Goal: Transaction & Acquisition: Purchase product/service

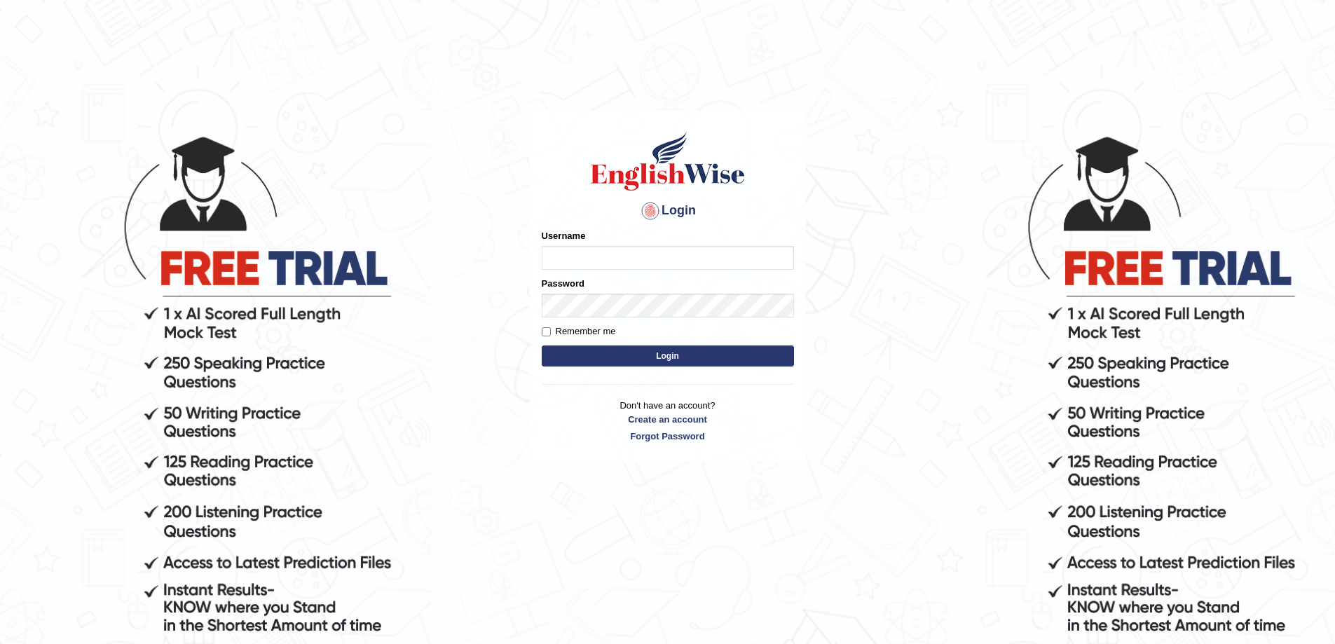
type input "jacek"
click at [546, 332] on input "Remember me" at bounding box center [546, 331] width 9 height 9
checkbox input "true"
click at [665, 355] on button "Login" at bounding box center [668, 356] width 252 height 21
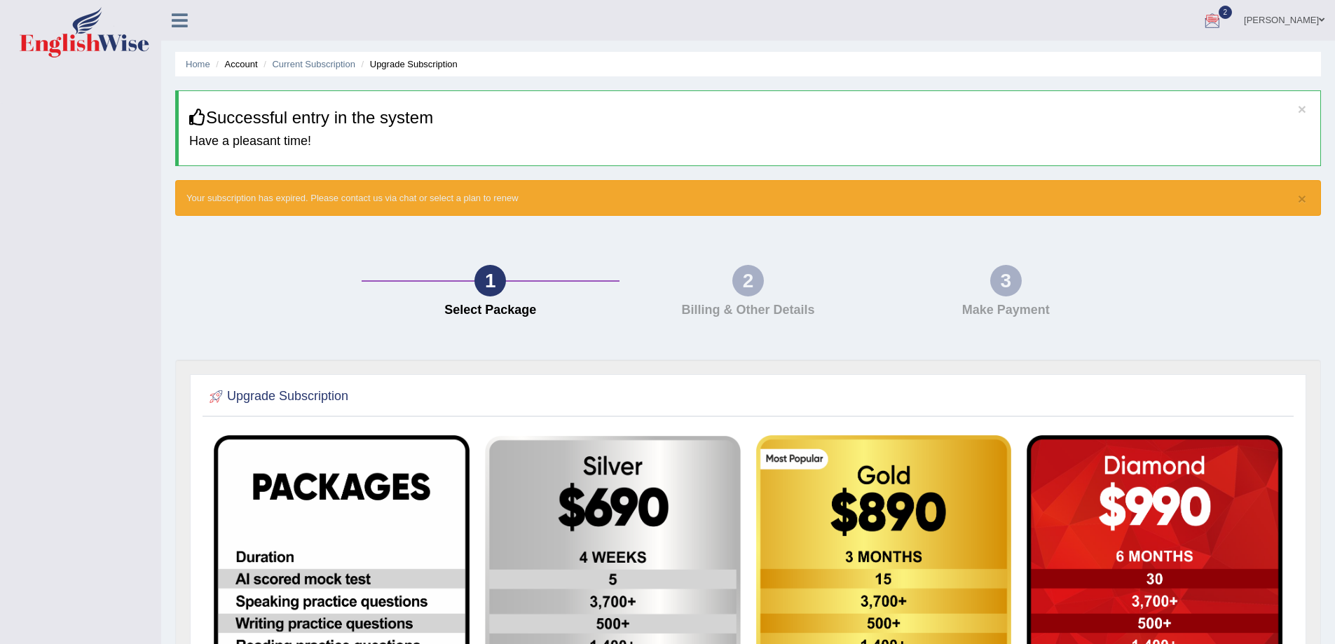
click at [1317, 19] on link "[PERSON_NAME]" at bounding box center [1285, 18] width 102 height 36
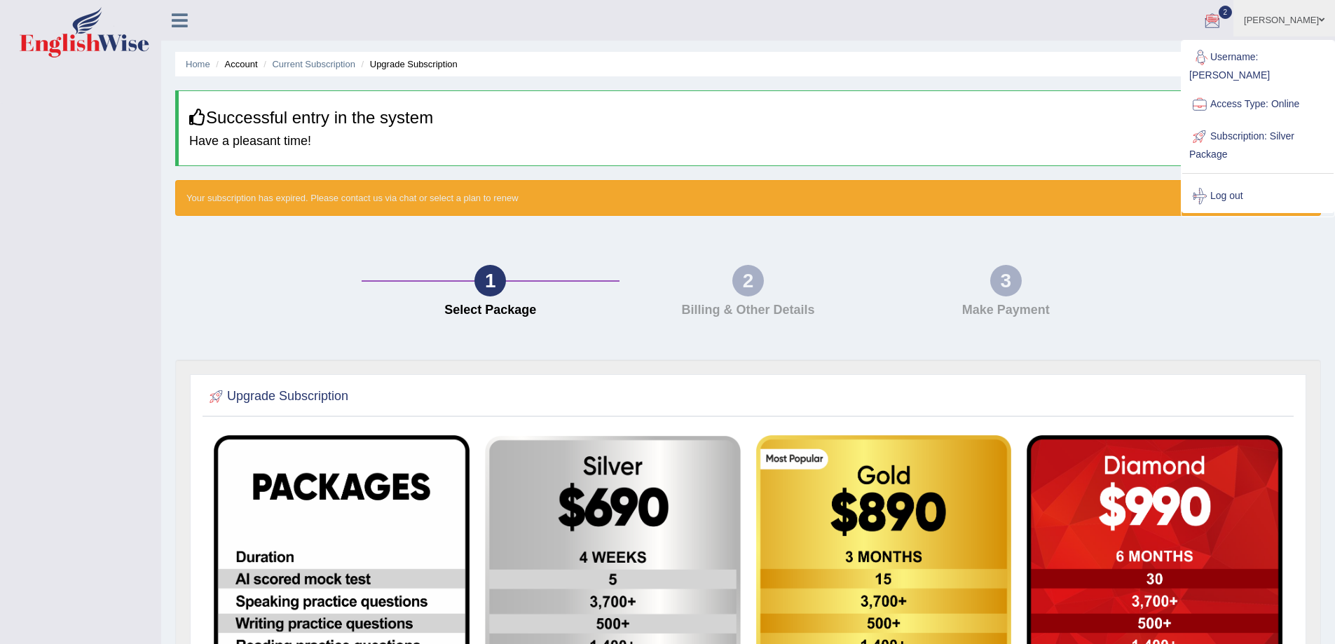
drag, startPoint x: 966, startPoint y: 89, endPoint x: 955, endPoint y: 90, distance: 10.6
click at [966, 89] on div "Home Account Current Subscription Upgrade Subscription × Successful entry in th…" at bounding box center [748, 535] width 1174 height 1070
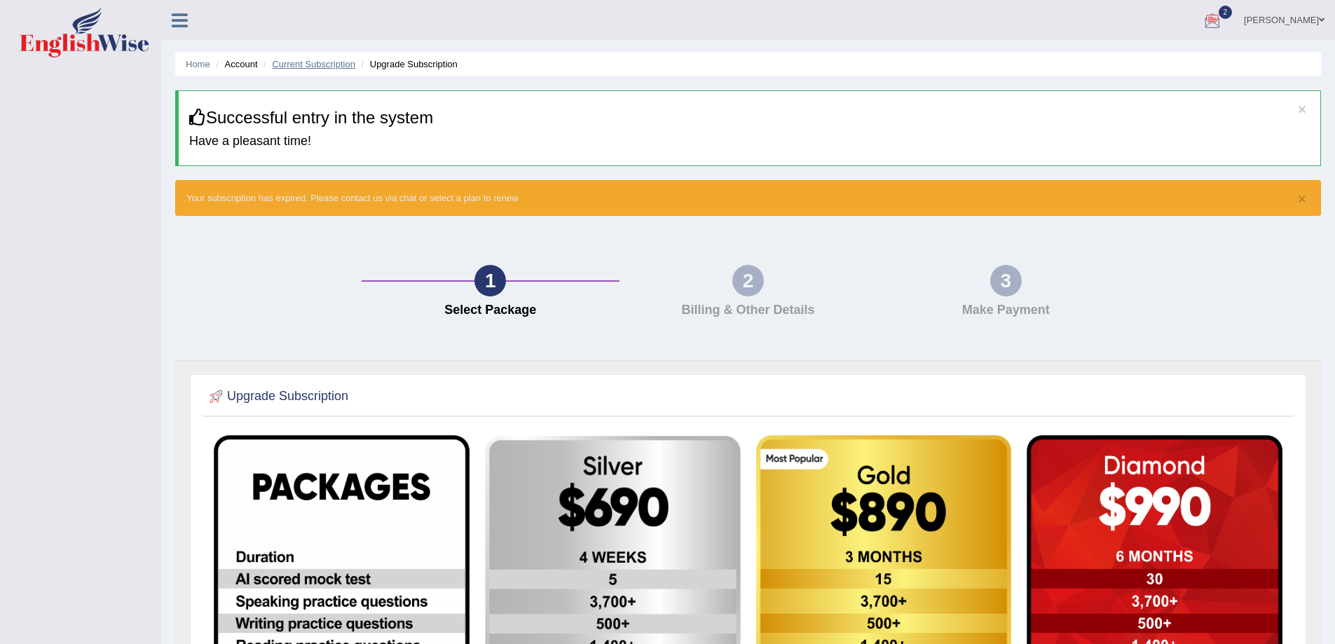
click at [329, 63] on link "Current Subscription" at bounding box center [313, 64] width 83 height 11
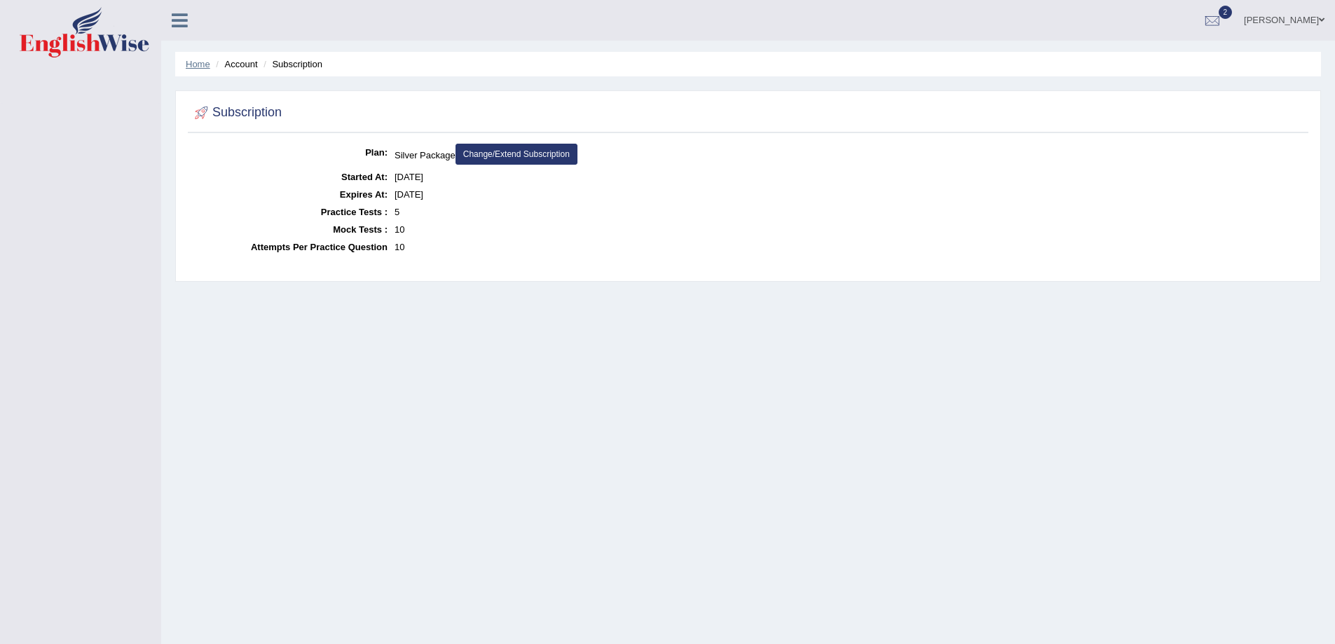
click at [195, 62] on link "Home" at bounding box center [198, 64] width 25 height 11
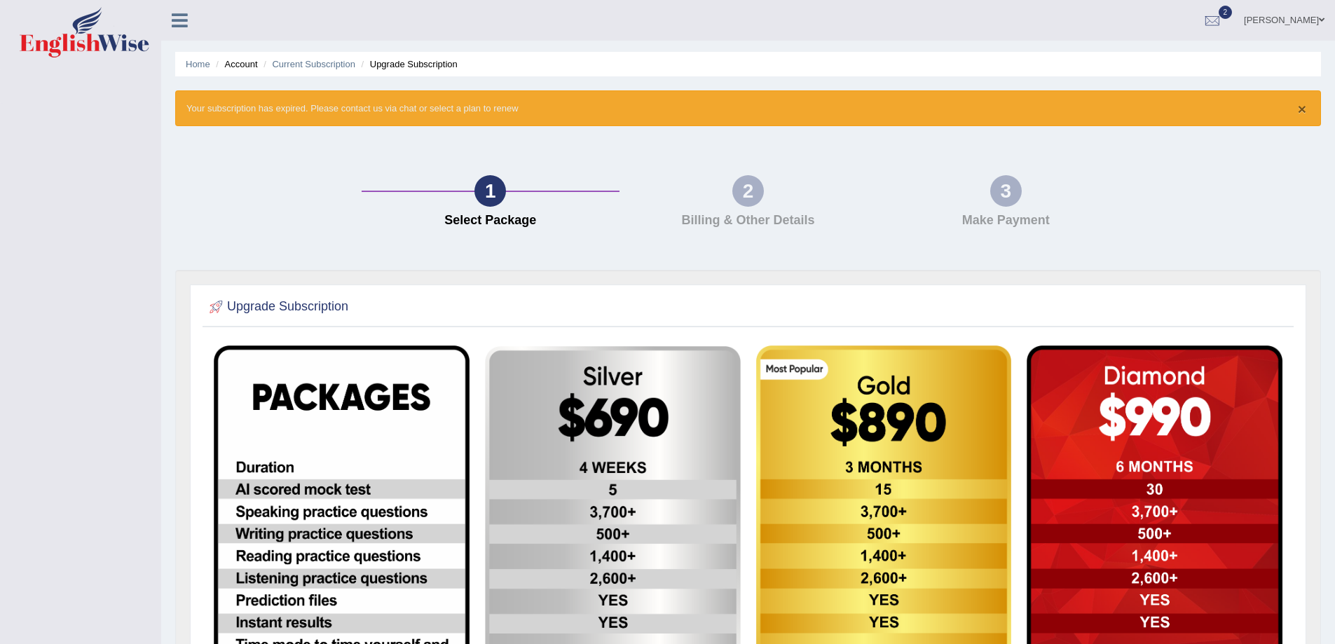
click at [1301, 107] on button "×" at bounding box center [1302, 109] width 8 height 15
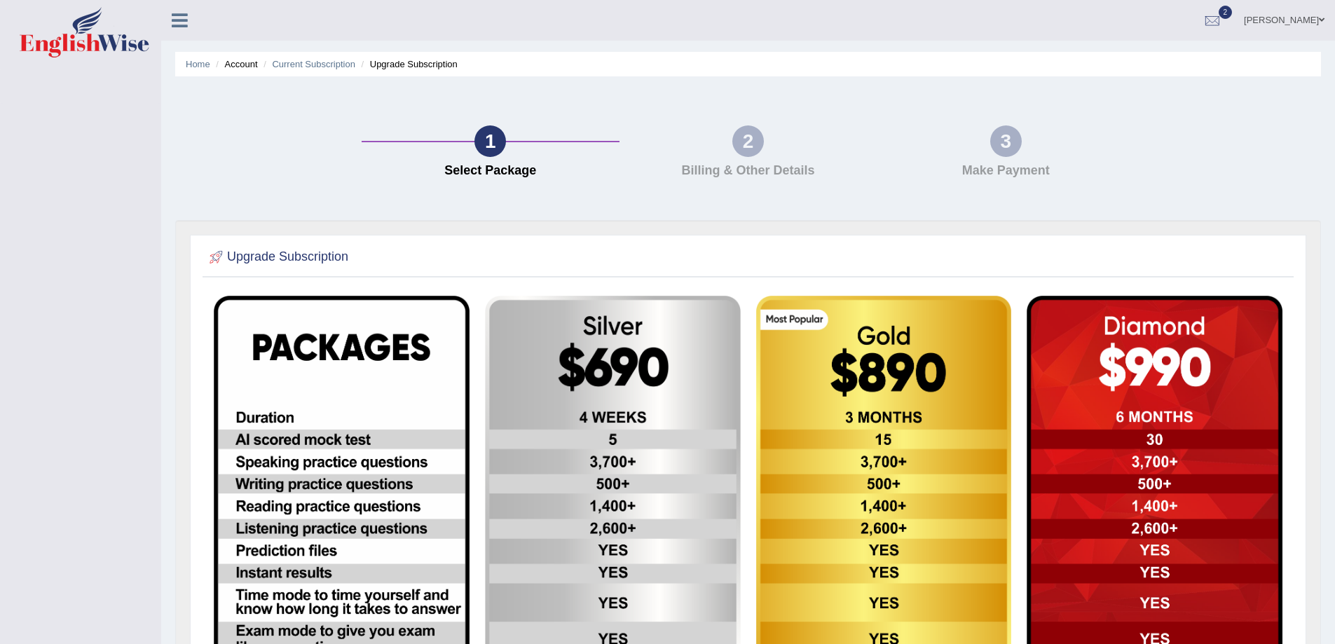
scroll to position [334, 0]
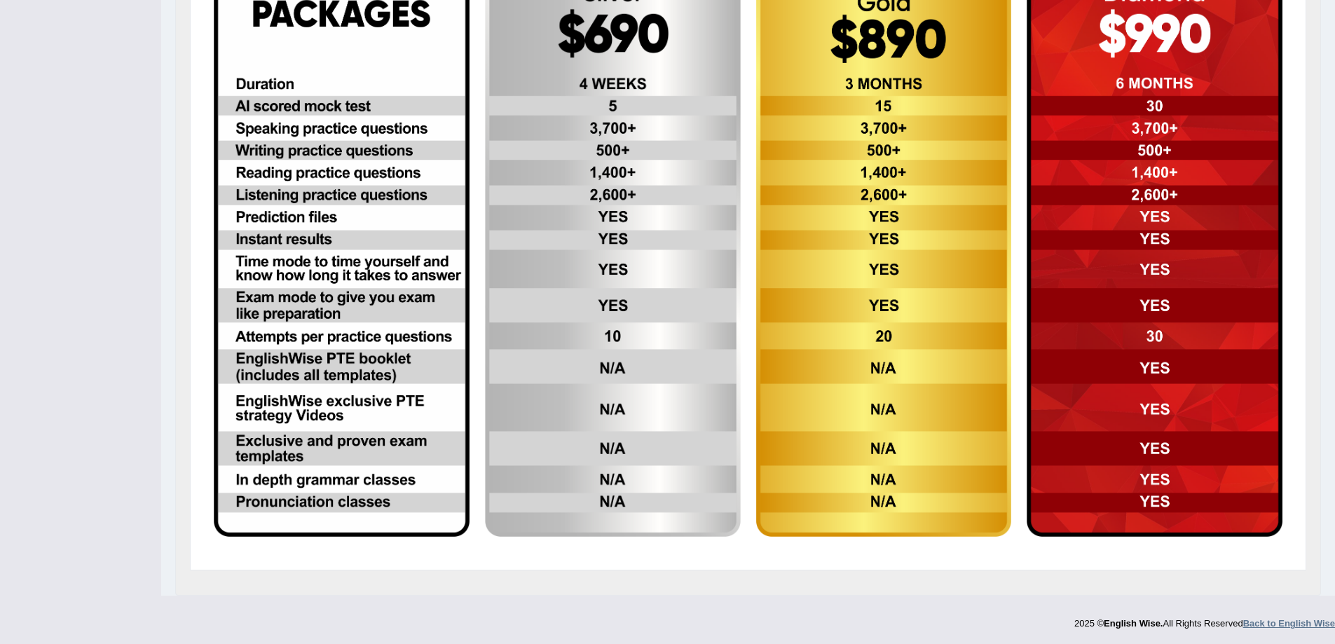
click at [1289, 620] on strong "Back to English Wise" at bounding box center [1289, 623] width 92 height 11
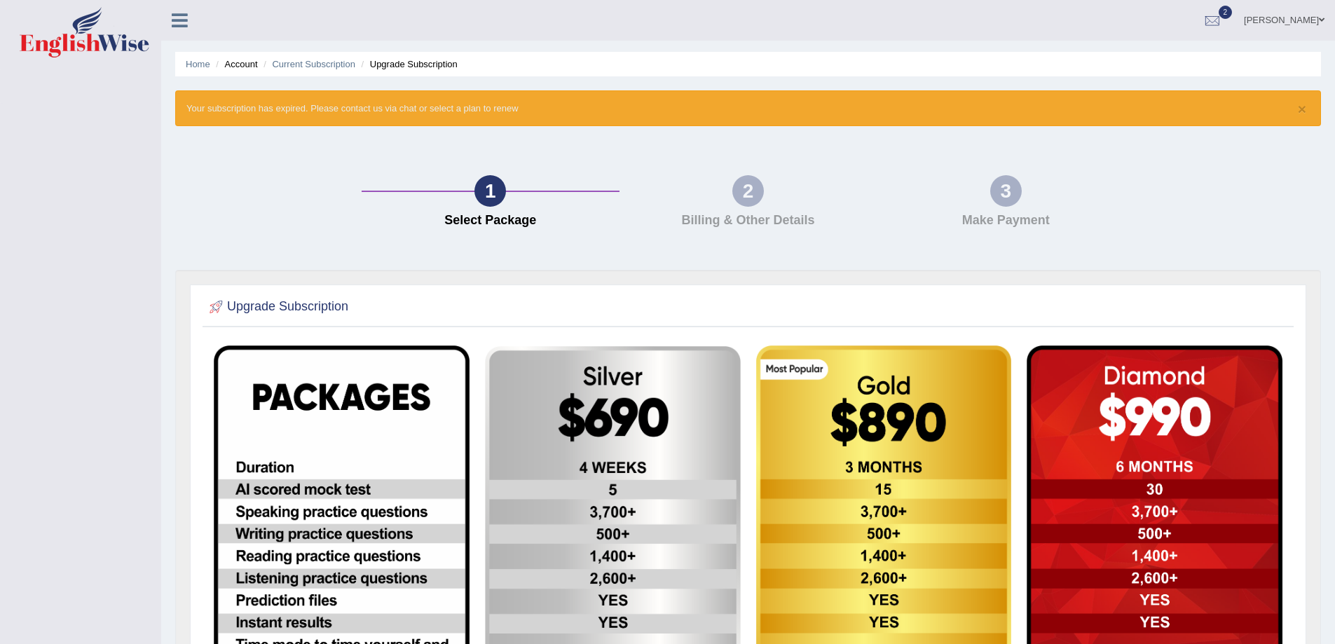
click at [89, 40] on img at bounding box center [85, 32] width 130 height 50
click at [114, 41] on img at bounding box center [85, 32] width 130 height 50
click at [175, 18] on icon at bounding box center [180, 20] width 16 height 18
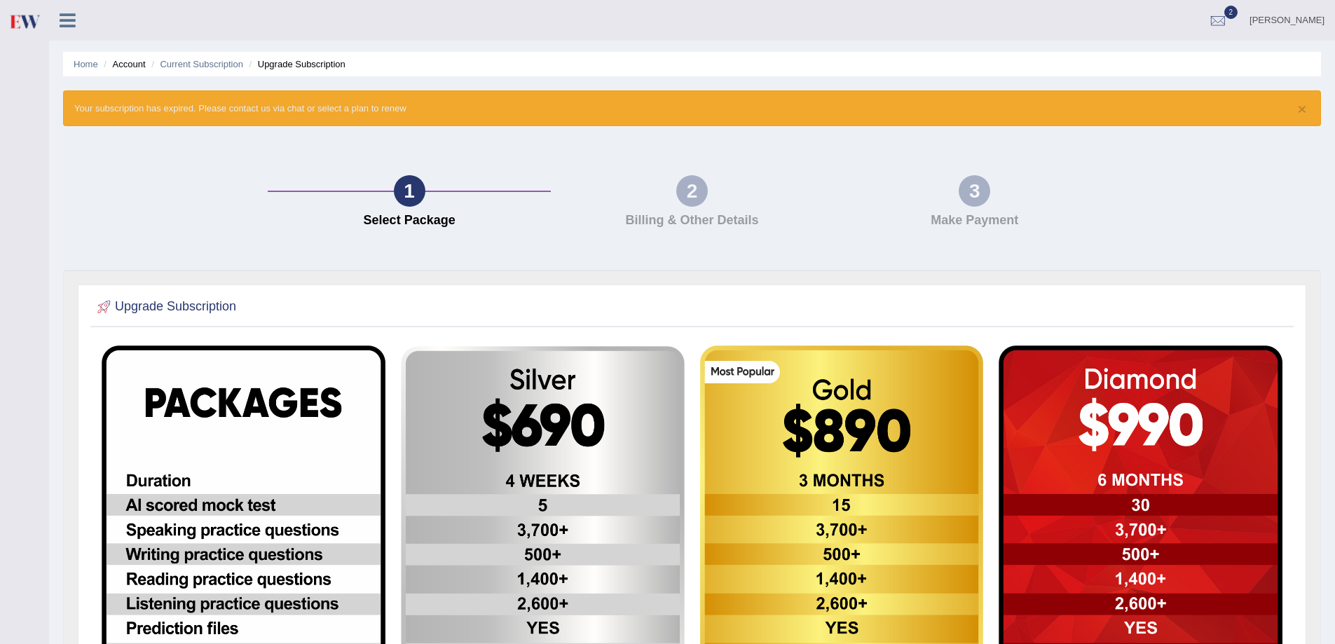
click at [70, 19] on icon at bounding box center [68, 20] width 16 height 18
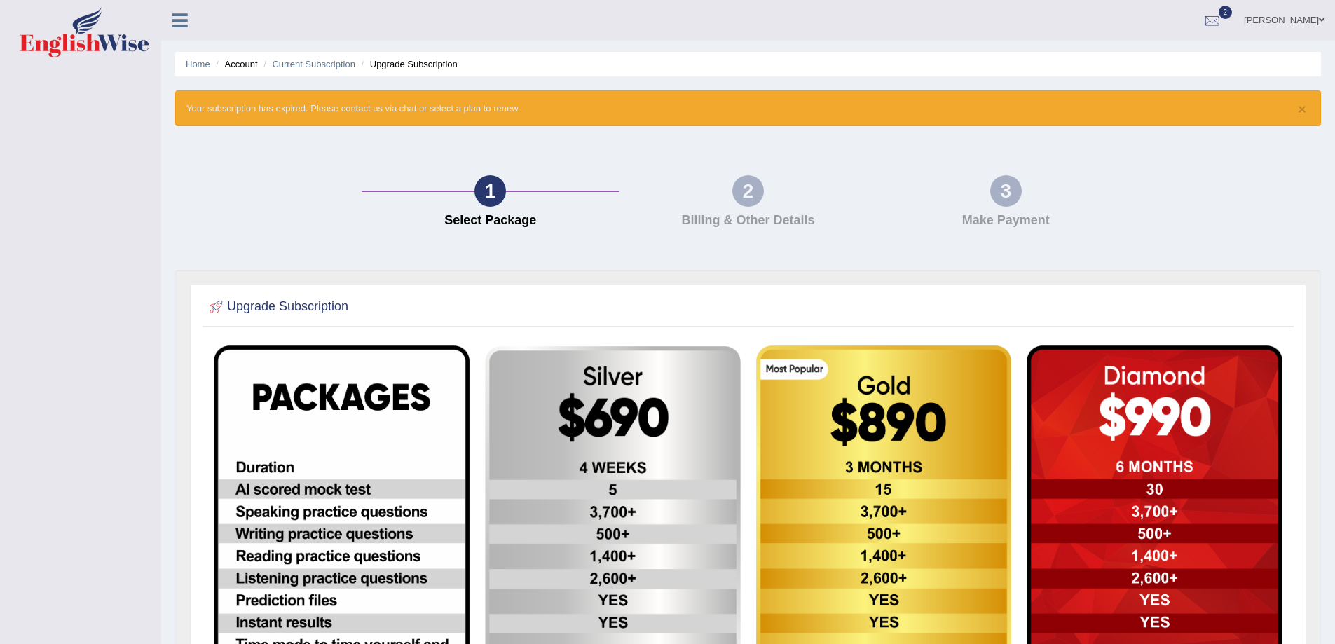
click at [489, 193] on div "1" at bounding box center [490, 191] width 32 height 32
click at [1223, 22] on div at bounding box center [1212, 21] width 21 height 21
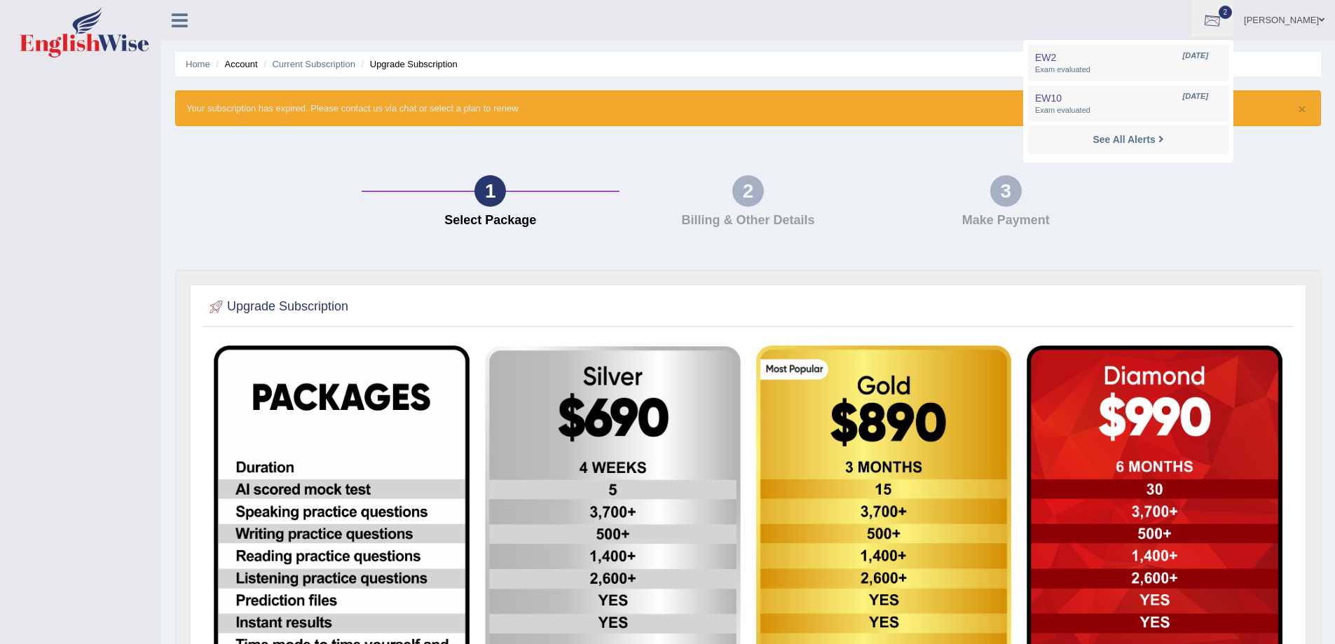
click at [1199, 18] on ul "Jacek Toggle navigation Username: jacek Access Type: Online Subscription: Silve…" at bounding box center [925, 20] width 822 height 40
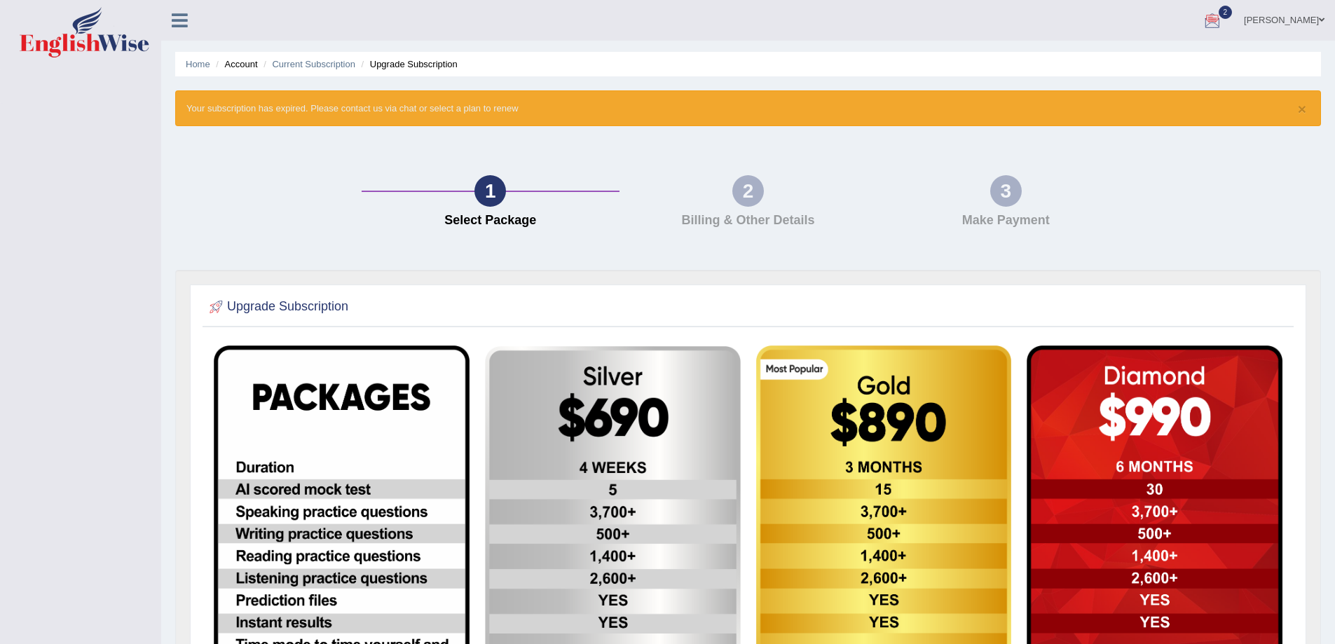
click at [1320, 22] on span at bounding box center [1322, 19] width 6 height 9
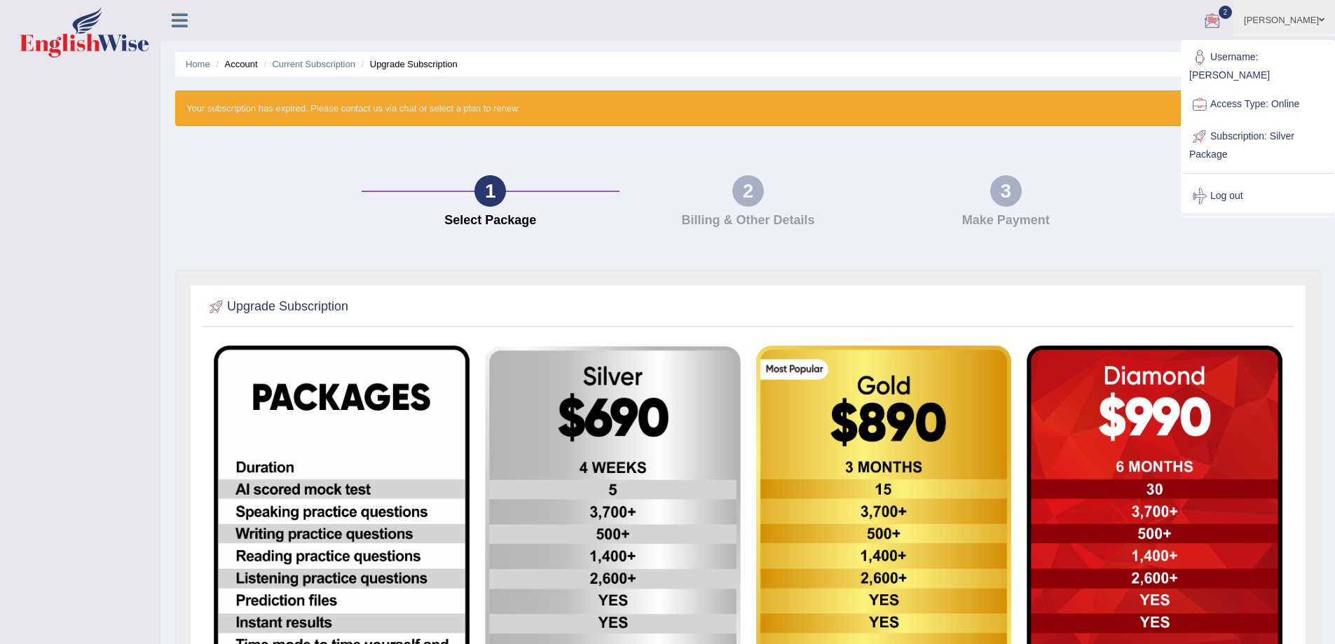
click at [1243, 121] on link "Subscription: Silver Package" at bounding box center [1257, 144] width 151 height 47
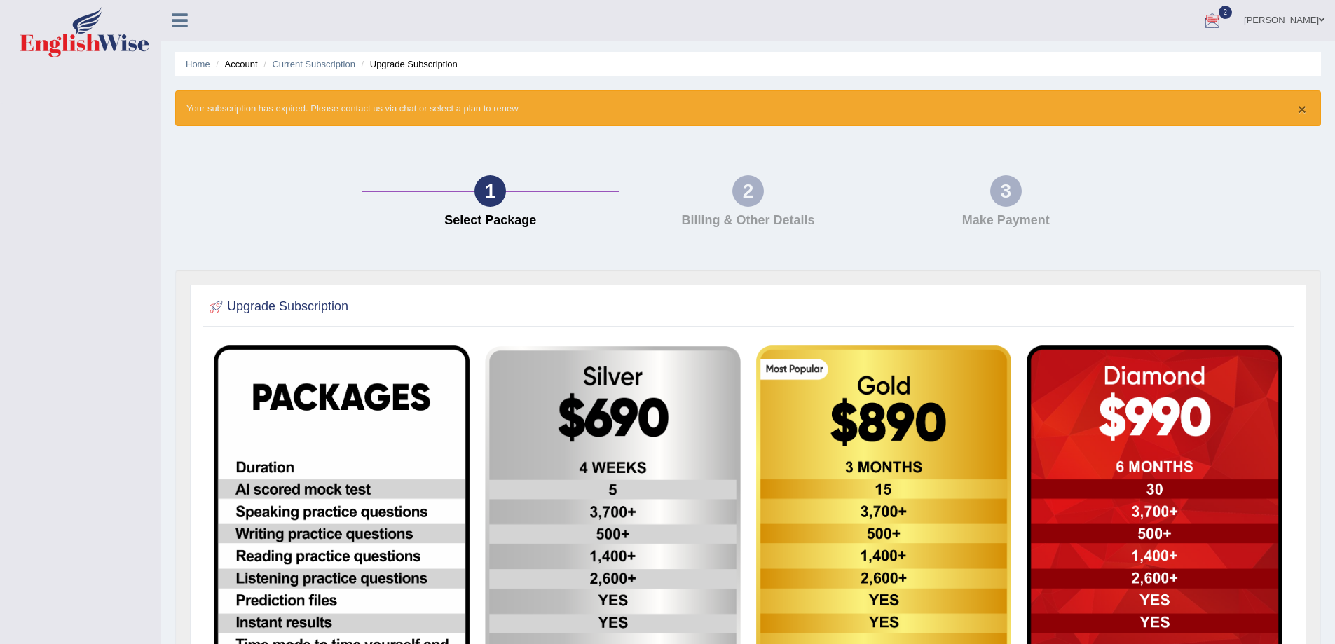
click at [1303, 109] on button "×" at bounding box center [1302, 109] width 8 height 15
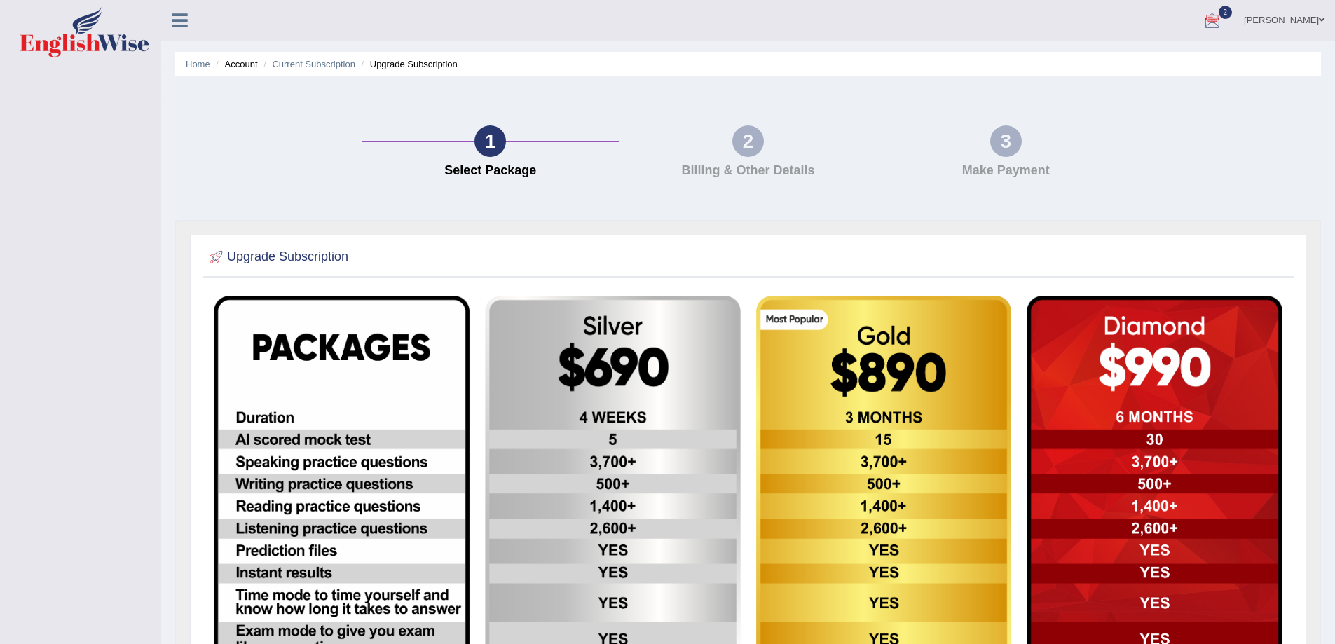
click at [434, 63] on li "Upgrade Subscription" at bounding box center [408, 63] width 100 height 13
click at [402, 67] on li "Upgrade Subscription" at bounding box center [408, 63] width 100 height 13
click at [394, 65] on li "Upgrade Subscription" at bounding box center [408, 63] width 100 height 13
click at [388, 66] on li "Upgrade Subscription" at bounding box center [408, 63] width 100 height 13
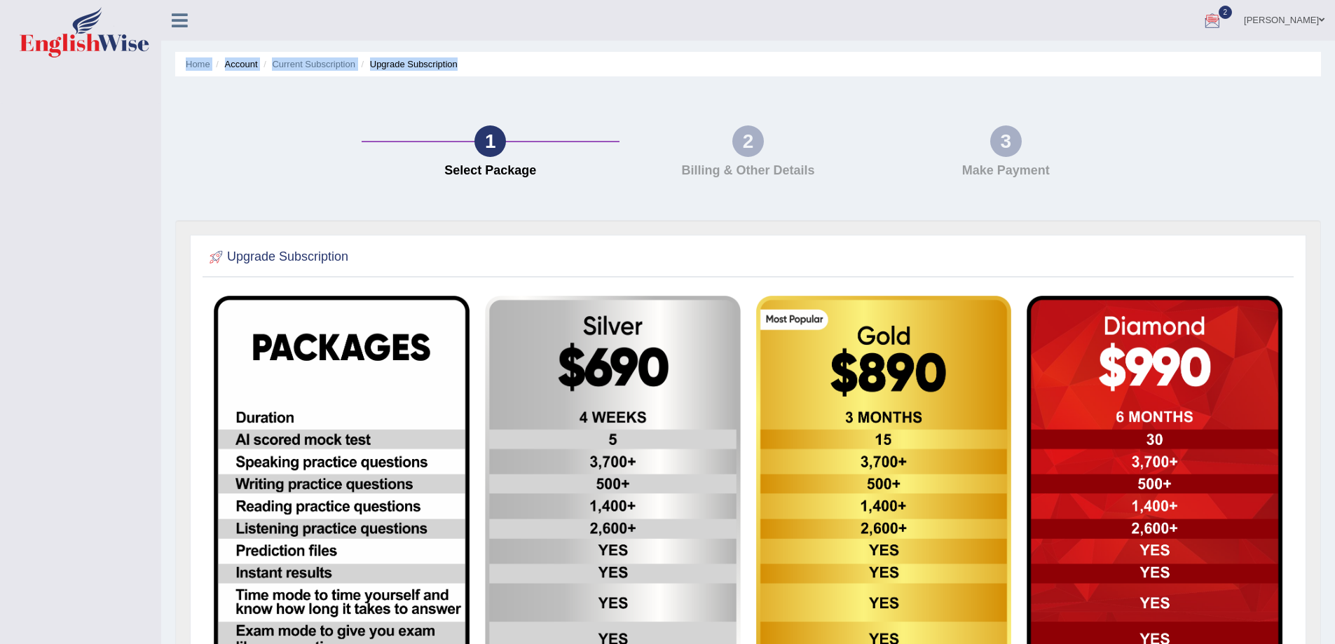
click at [388, 66] on li "Upgrade Subscription" at bounding box center [408, 63] width 100 height 13
click at [384, 96] on div "1 Select Package 2 Billing & Other Details 3 Make Payment" at bounding box center [748, 155] width 1160 height 130
click at [198, 64] on link "Home" at bounding box center [198, 64] width 25 height 11
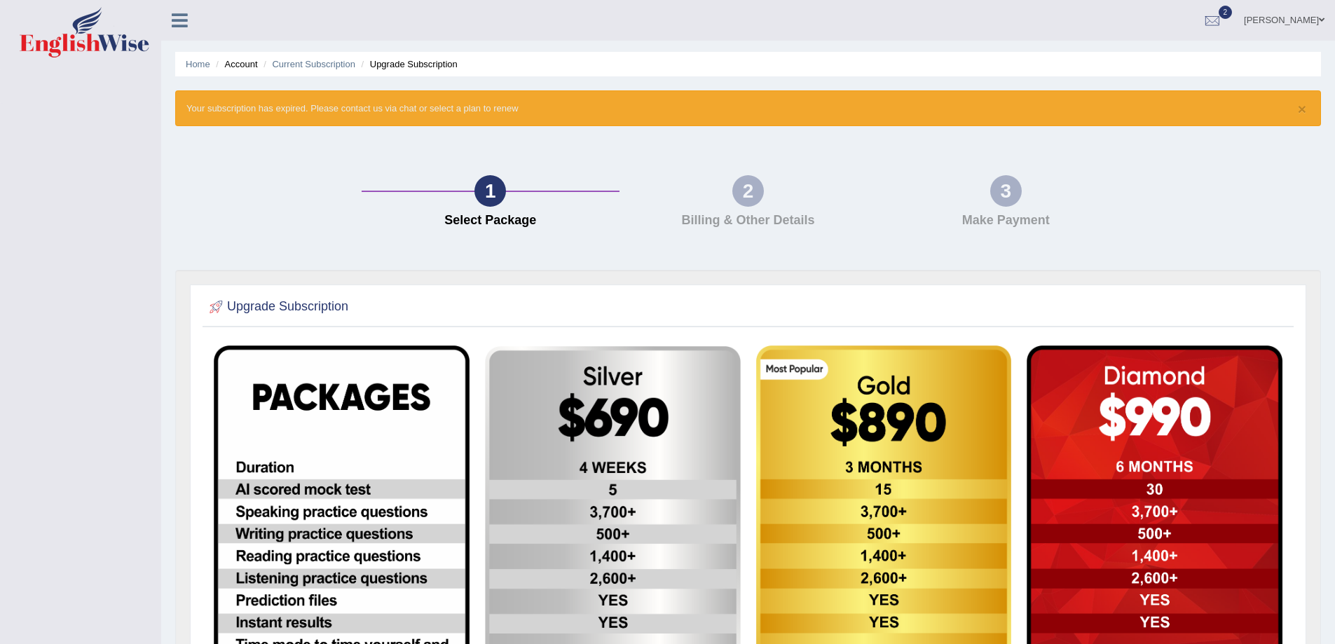
click at [430, 66] on li "Upgrade Subscription" at bounding box center [408, 63] width 100 height 13
click at [324, 64] on link "Current Subscription" at bounding box center [313, 64] width 83 height 11
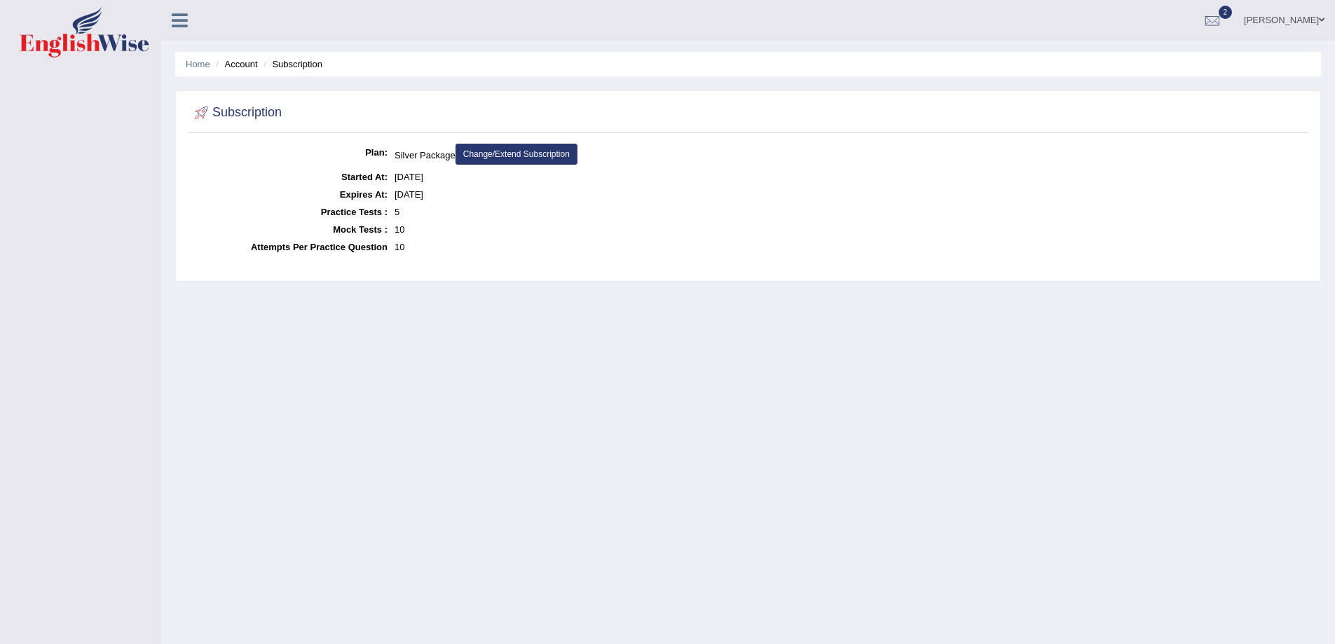
click at [526, 153] on link "Change/Extend Subscription" at bounding box center [517, 154] width 122 height 21
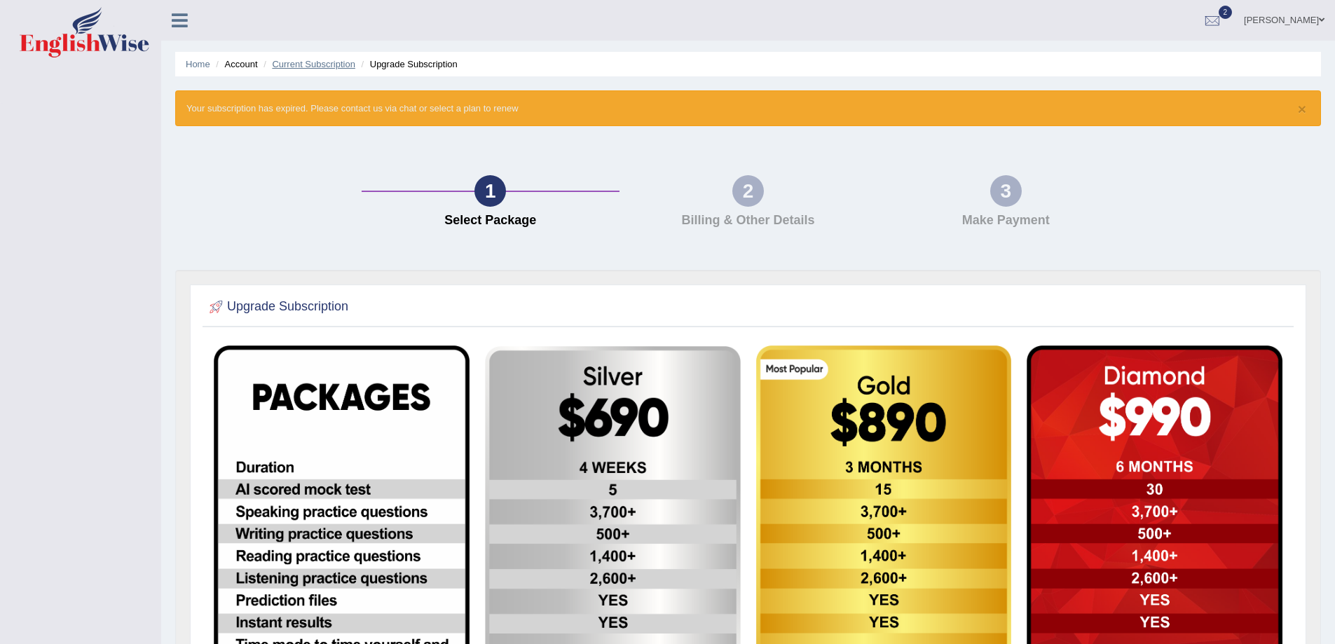
click at [318, 64] on link "Current Subscription" at bounding box center [313, 64] width 83 height 11
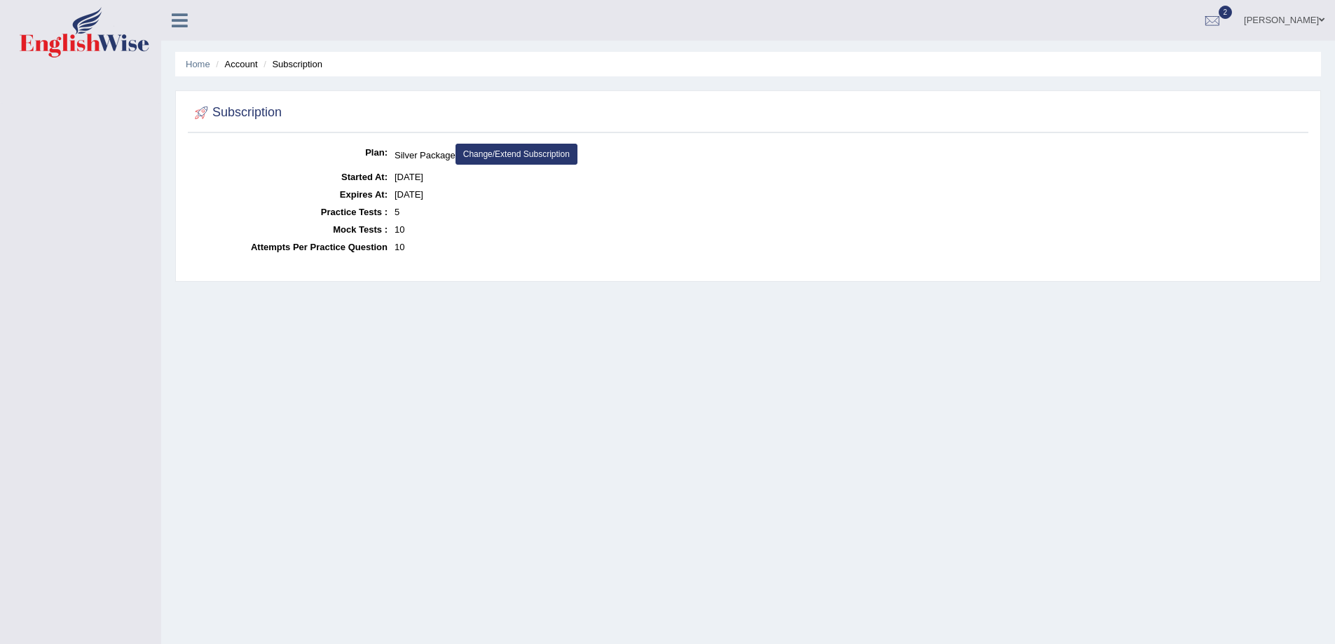
scroll to position [92, 0]
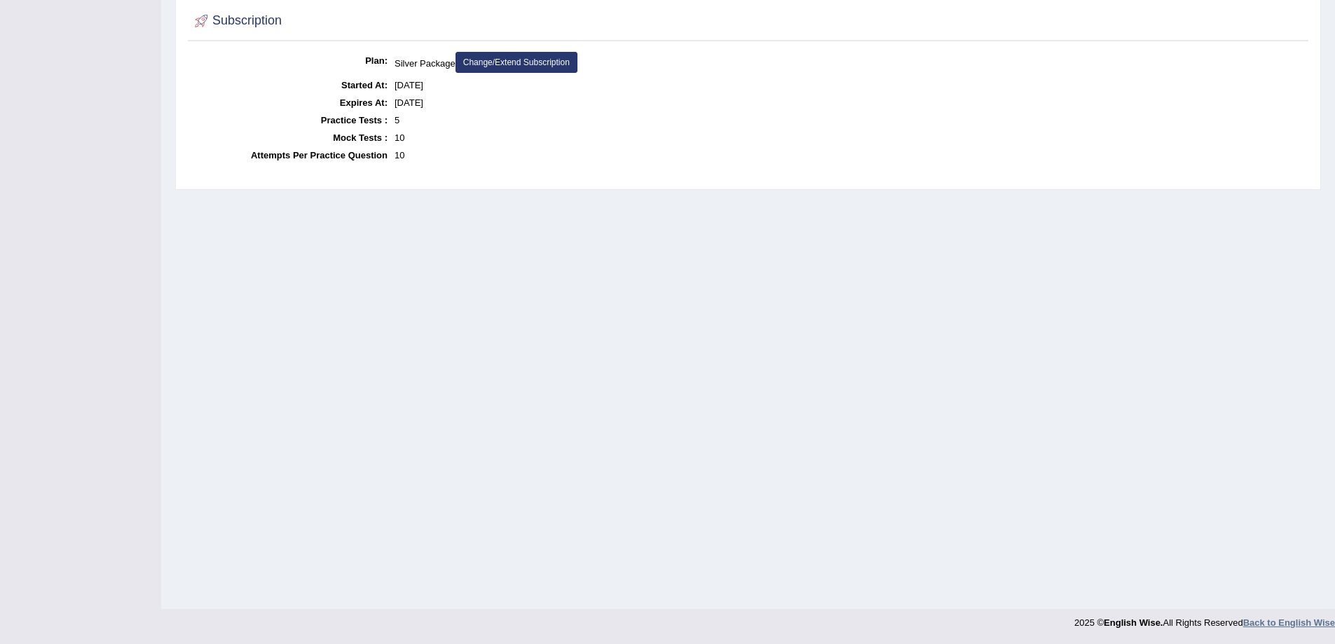
click at [1278, 623] on strong "Back to English Wise" at bounding box center [1289, 622] width 92 height 11
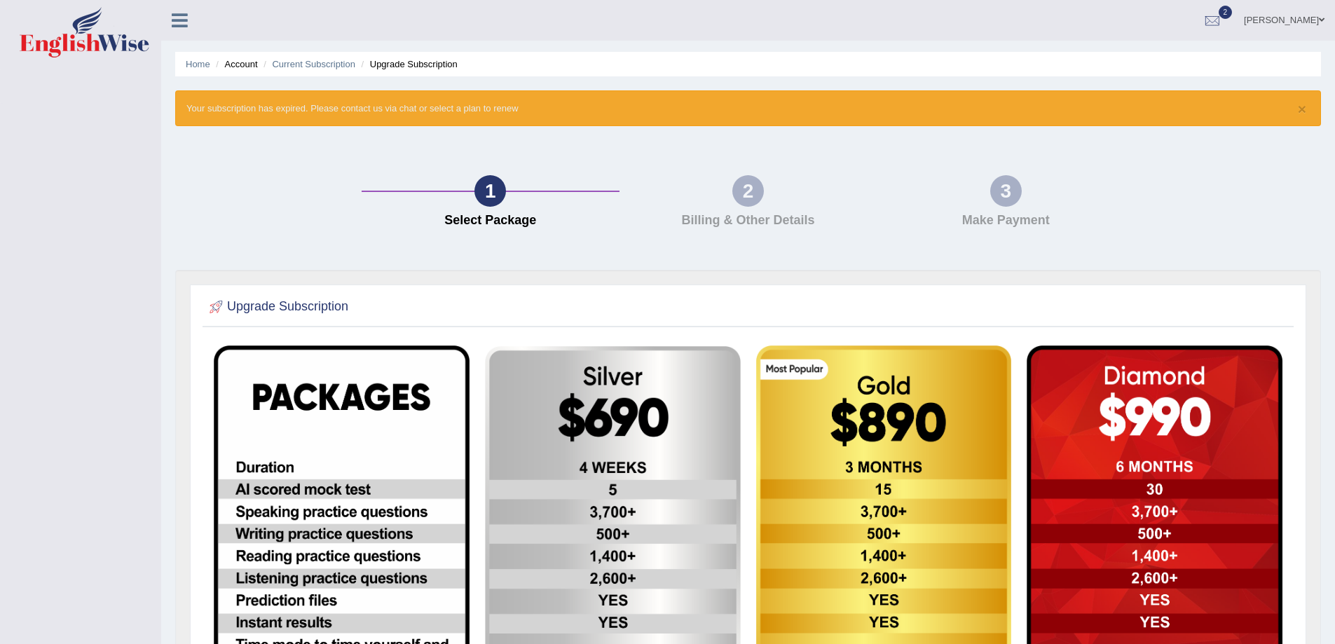
click at [247, 65] on li "Account" at bounding box center [234, 63] width 45 height 13
click at [238, 64] on li "Account" at bounding box center [234, 63] width 45 height 13
click at [228, 64] on li "Account" at bounding box center [234, 63] width 45 height 13
click at [203, 62] on link "Home" at bounding box center [198, 64] width 25 height 11
click at [247, 67] on li "Account" at bounding box center [234, 63] width 45 height 13
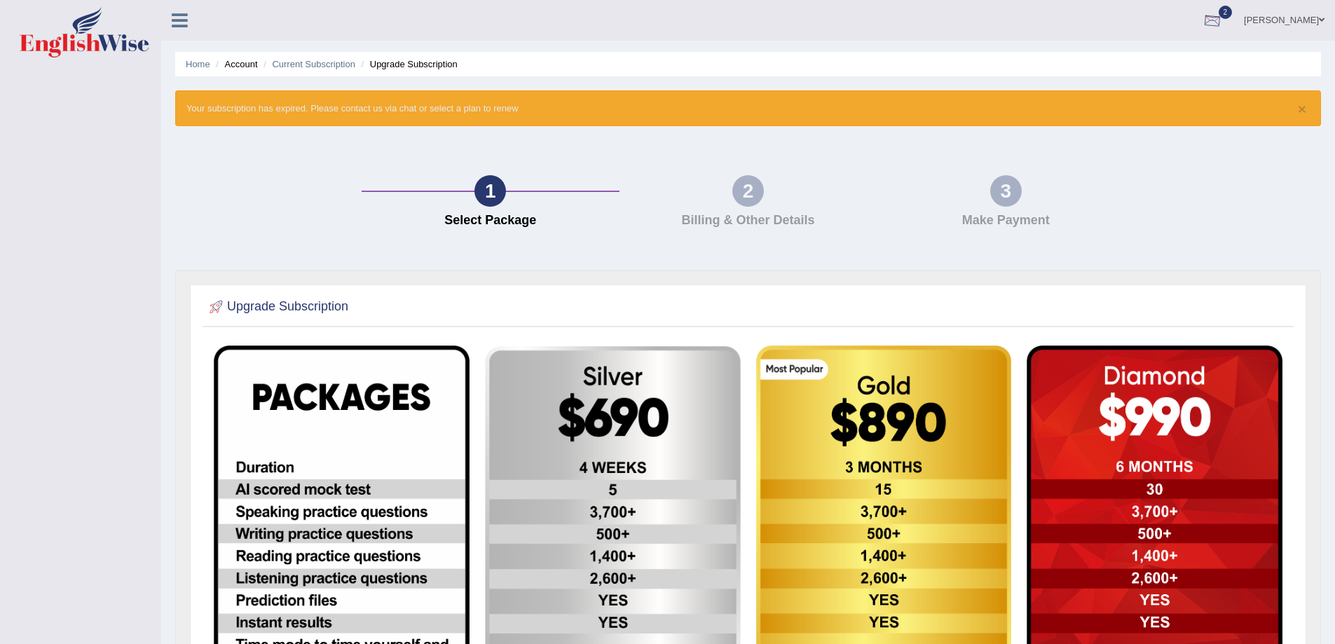
click at [1314, 15] on link "[PERSON_NAME]" at bounding box center [1285, 18] width 102 height 36
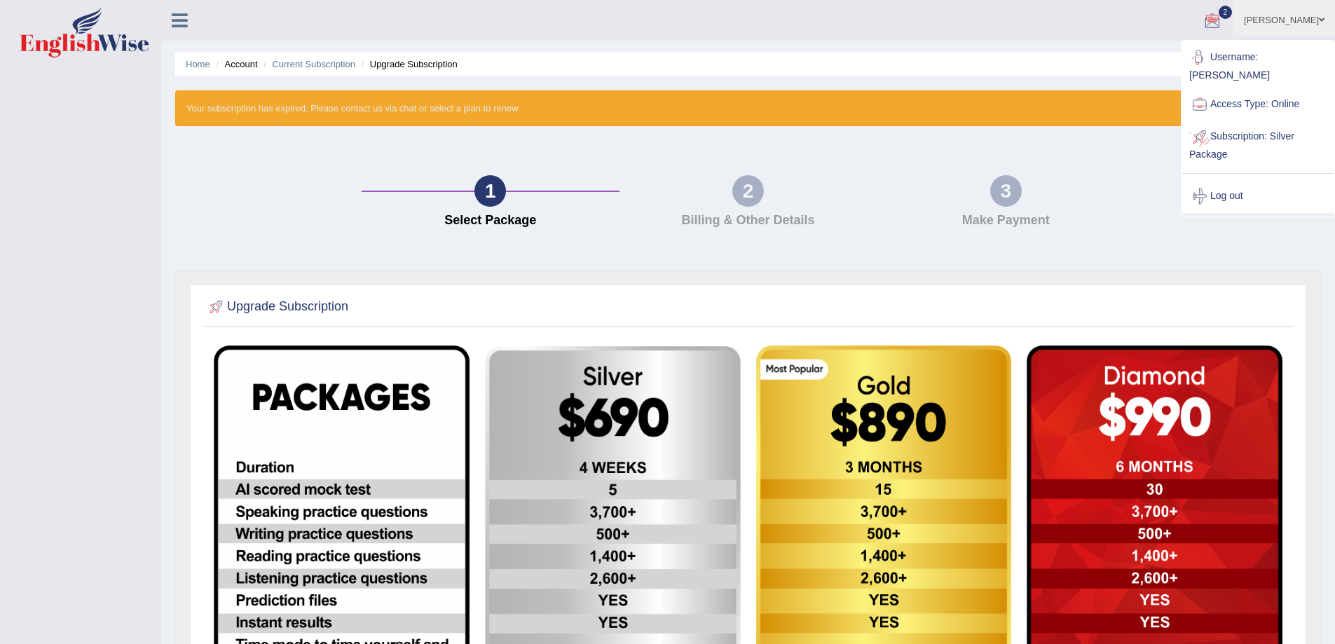
click at [1249, 121] on link "Subscription: Silver Package" at bounding box center [1257, 144] width 151 height 47
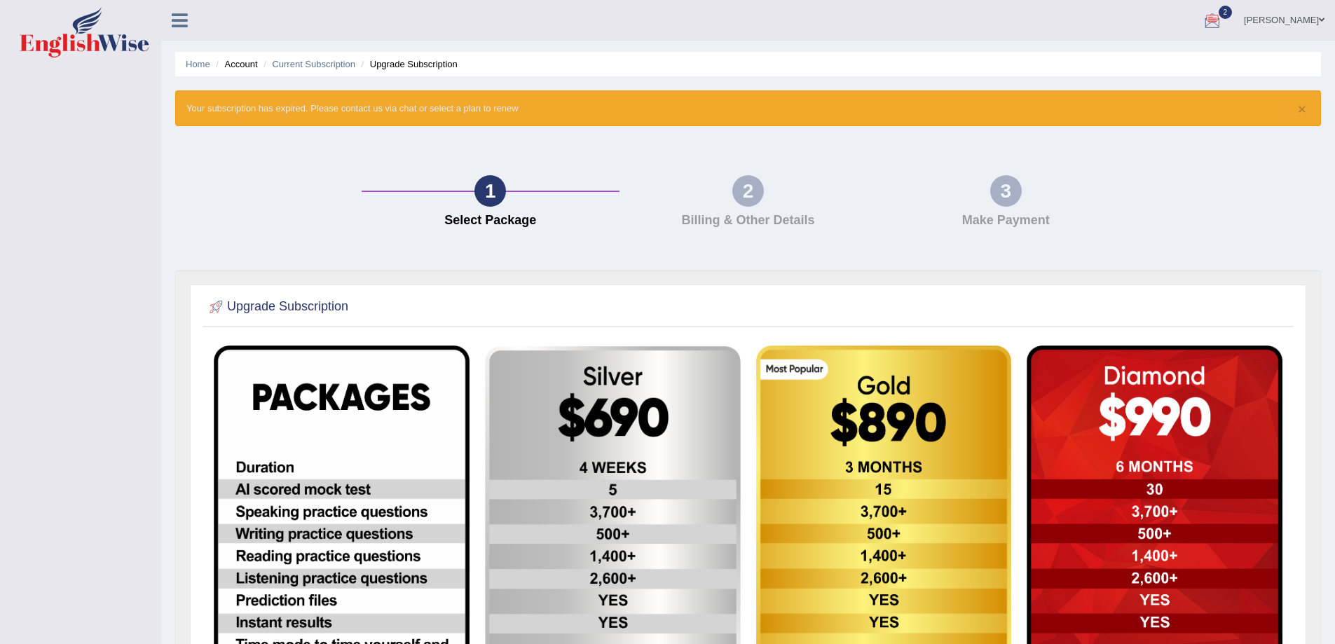
click at [393, 64] on li "Upgrade Subscription" at bounding box center [408, 63] width 100 height 13
click at [330, 64] on link "Current Subscription" at bounding box center [313, 64] width 83 height 11
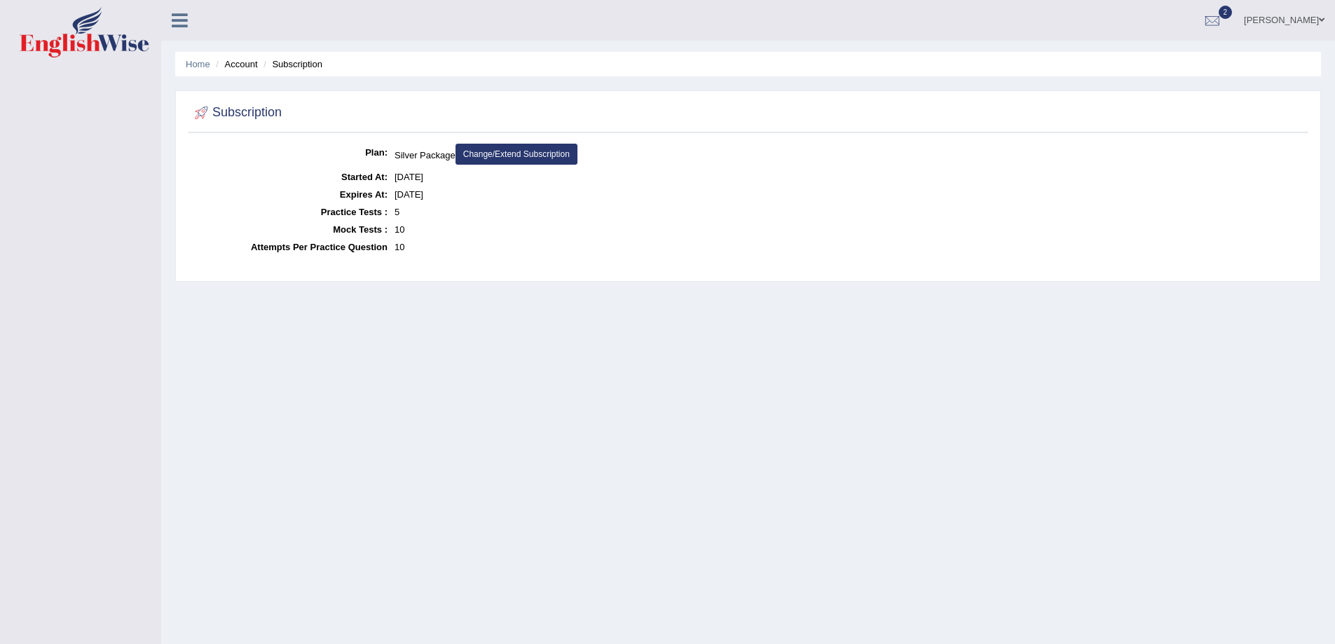
click at [547, 155] on link "Change/Extend Subscription" at bounding box center [517, 154] width 122 height 21
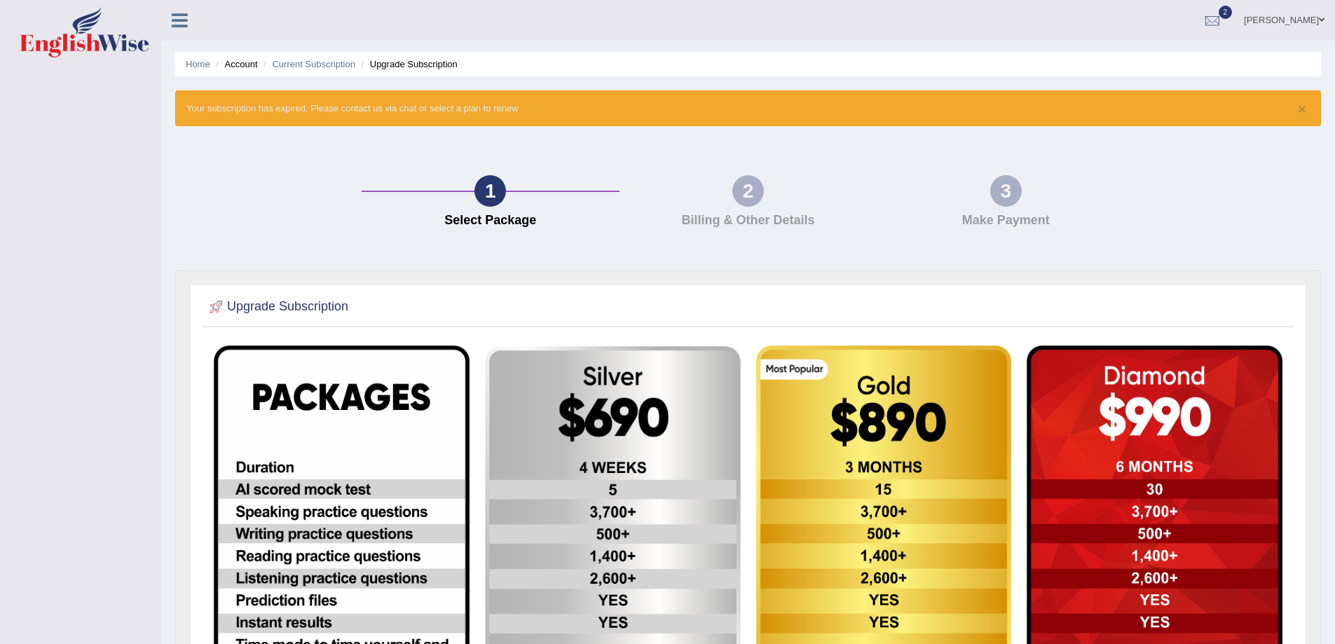
click at [620, 372] on img at bounding box center [613, 633] width 256 height 574
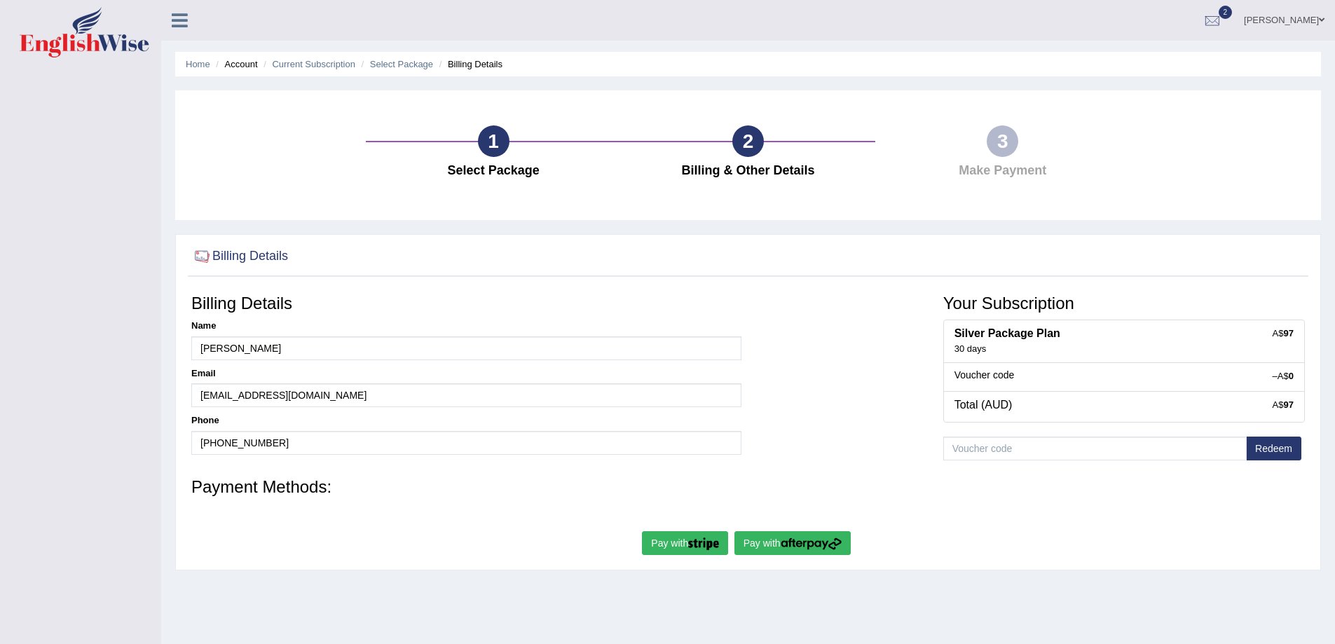
click at [692, 542] on img "submit" at bounding box center [703, 544] width 31 height 13
type input "[PERSON_NAME]"
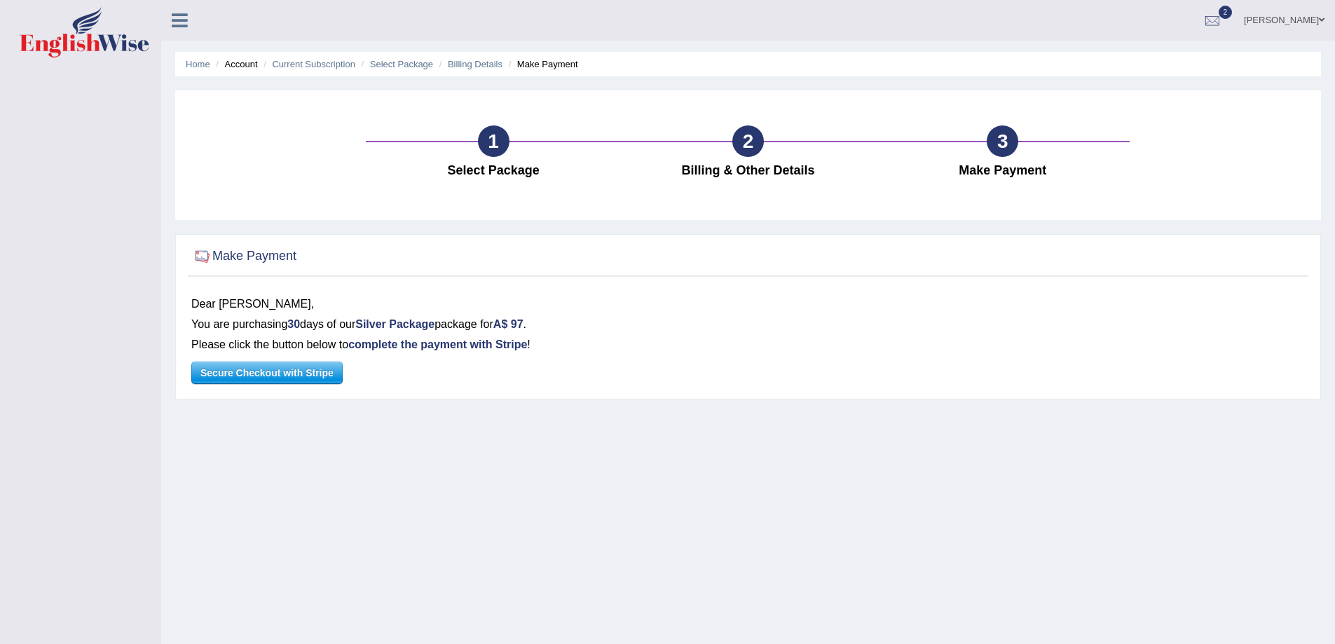
click at [282, 375] on span "Secure Checkout with Stripe" at bounding box center [267, 372] width 150 height 21
click at [270, 376] on span "Secure Checkout with Stripe" at bounding box center [267, 372] width 150 height 21
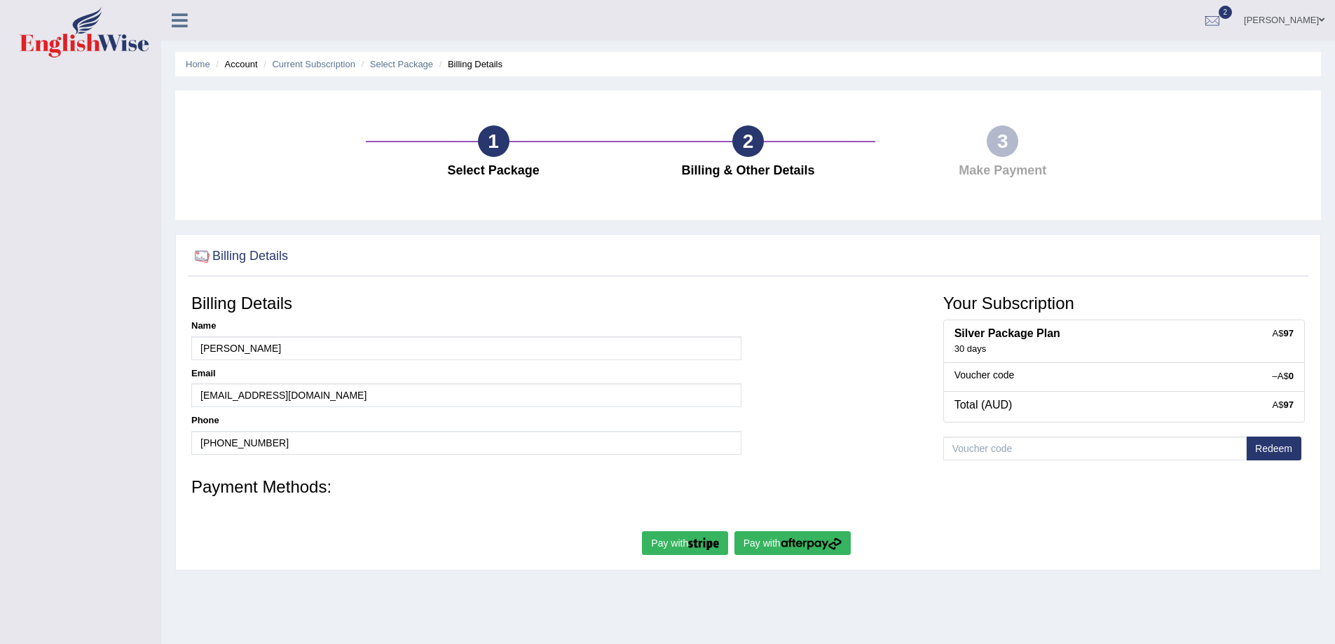
click at [784, 545] on img "submit" at bounding box center [811, 544] width 61 height 13
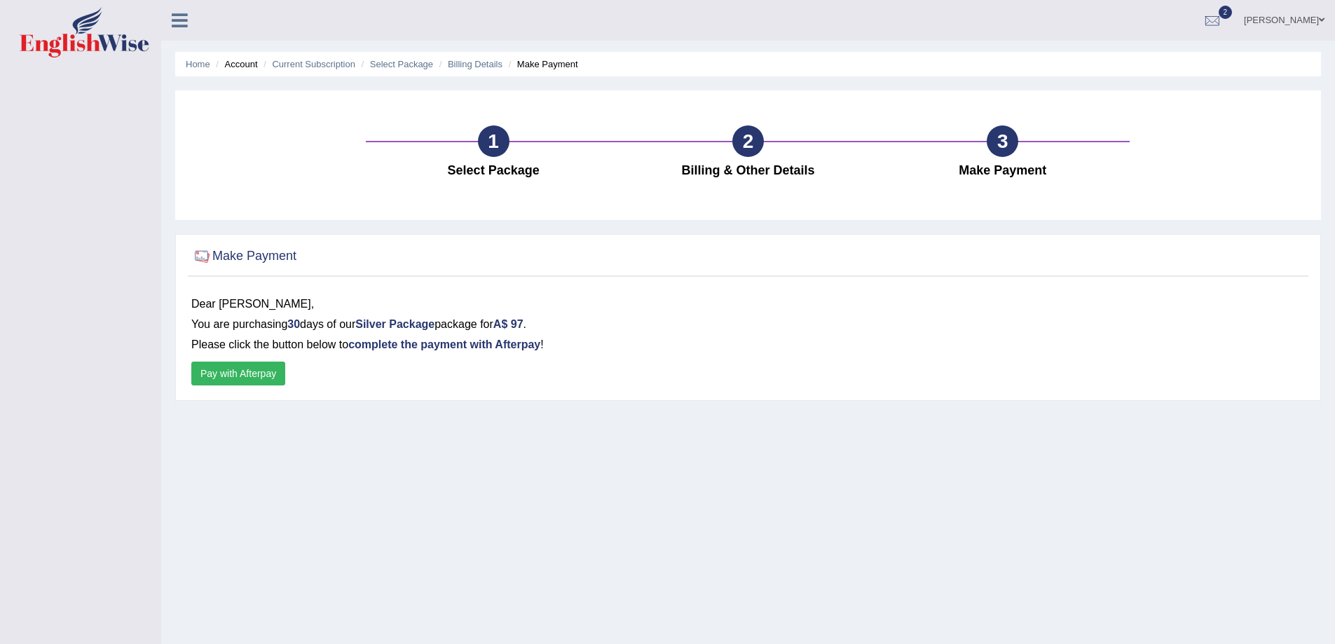
click at [248, 376] on button "Pay with Afterpay" at bounding box center [238, 374] width 94 height 24
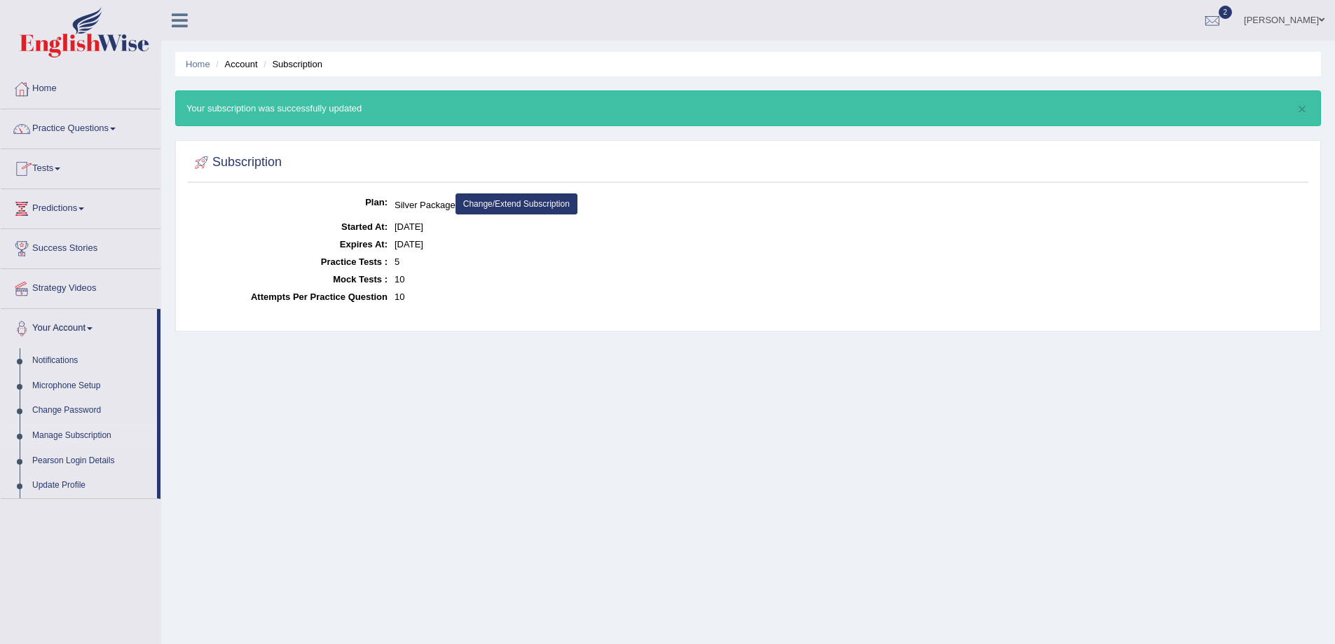
click at [89, 39] on img at bounding box center [85, 32] width 130 height 50
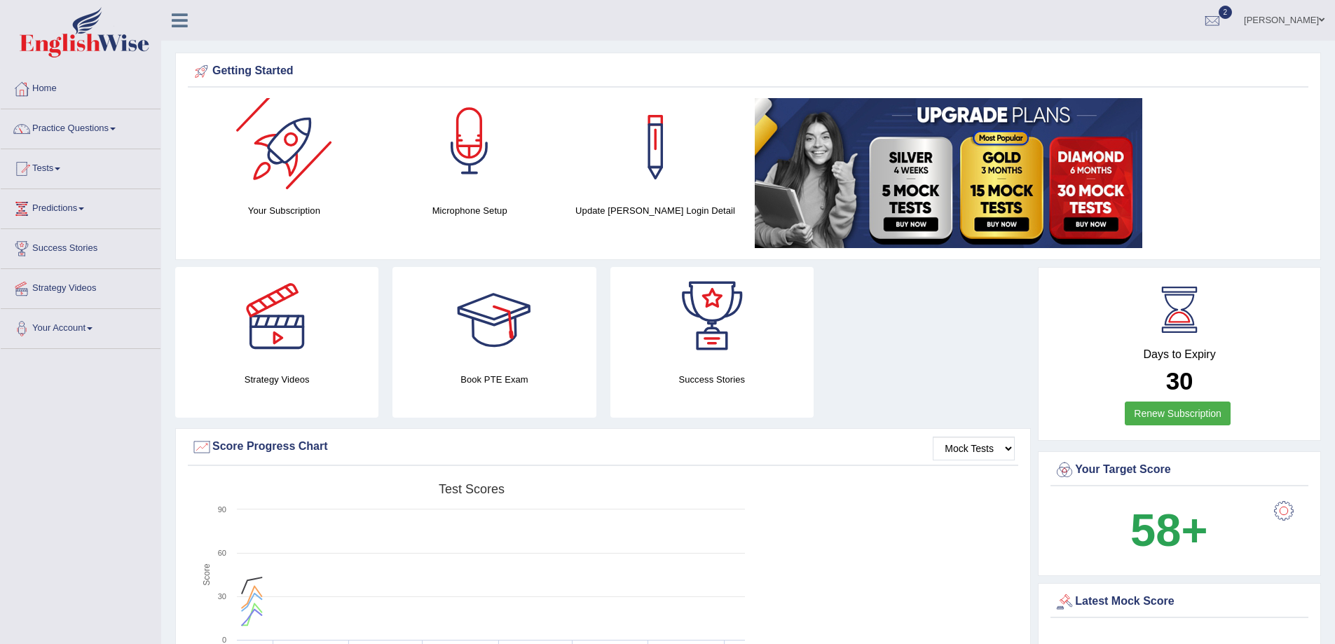
scroll to position [280, 0]
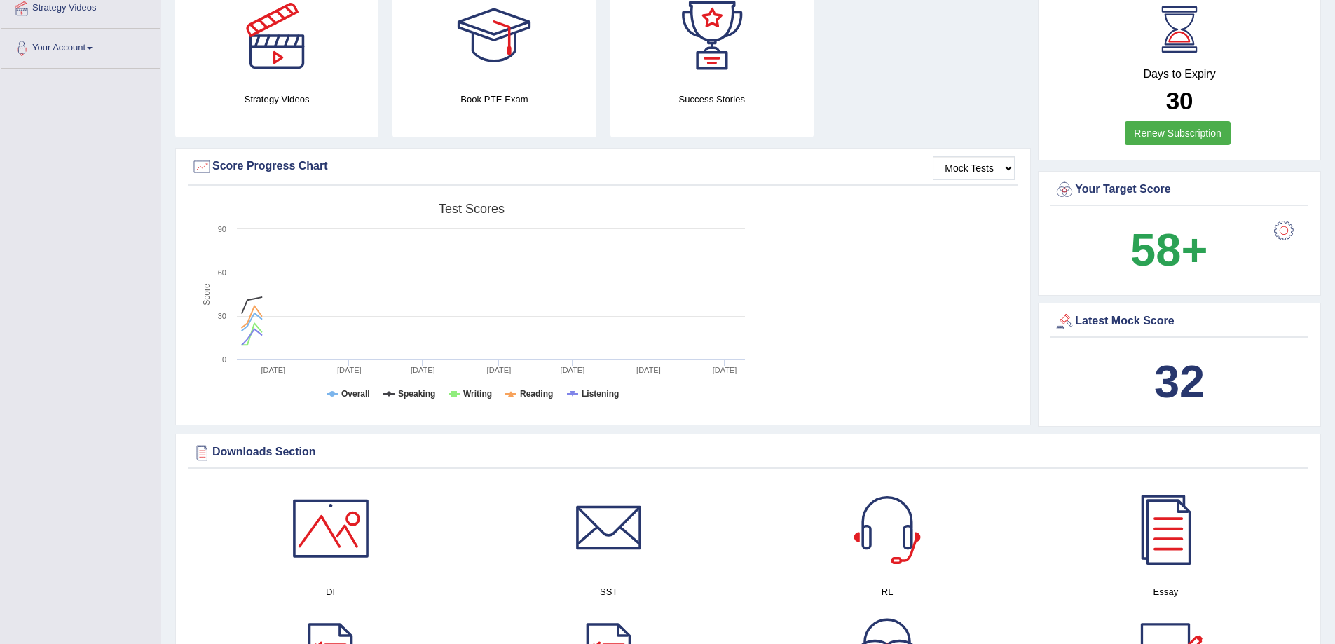
click at [1287, 227] on div at bounding box center [1284, 231] width 28 height 28
